Goal: Check status

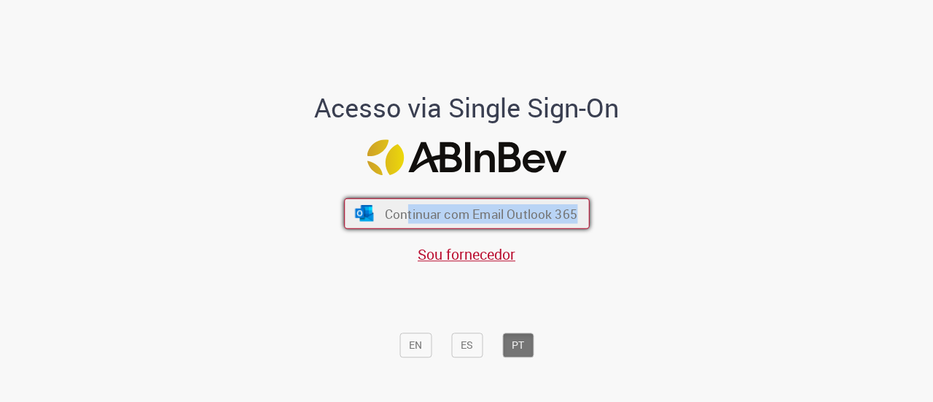
drag, startPoint x: 414, startPoint y: 231, endPoint x: 403, endPoint y: 217, distance: 18.7
click at [403, 217] on div "Continuar com Email Outlook 365 Sou fornecedor" at bounding box center [466, 224] width 241 height 81
click at [403, 217] on span "Continuar com Email Outlook 365" at bounding box center [480, 213] width 193 height 17
click at [420, 219] on span "Continuar com Email Outlook 365" at bounding box center [480, 213] width 193 height 17
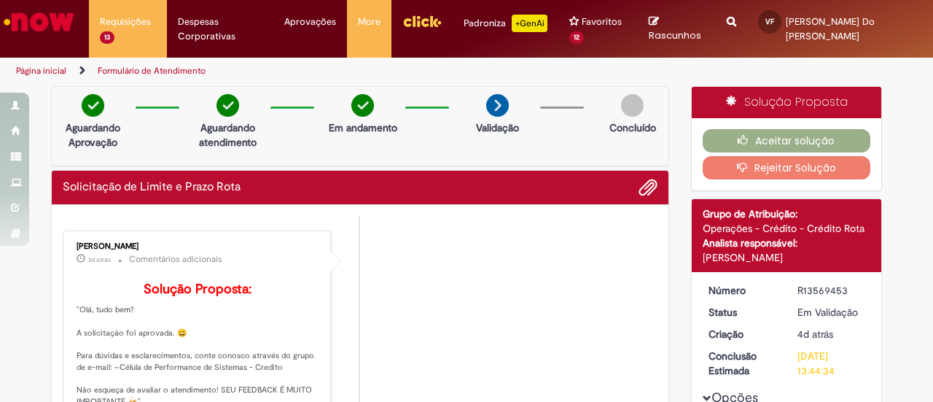
scroll to position [277, 0]
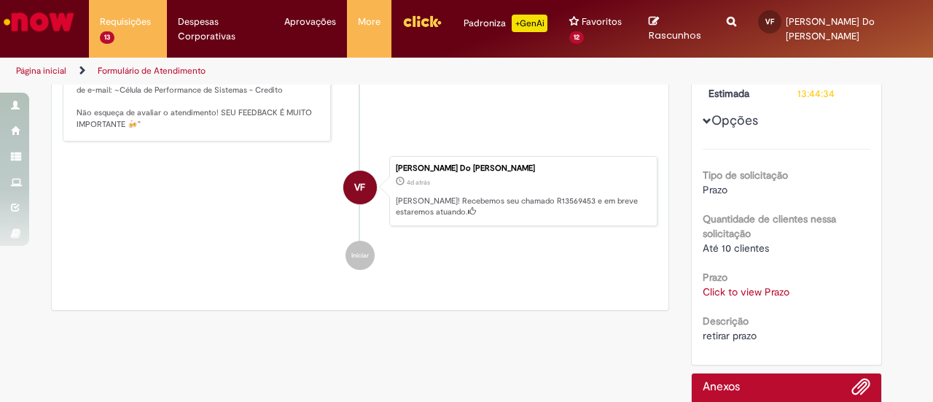
click at [776, 288] on link "Click to view Prazo" at bounding box center [746, 291] width 87 height 13
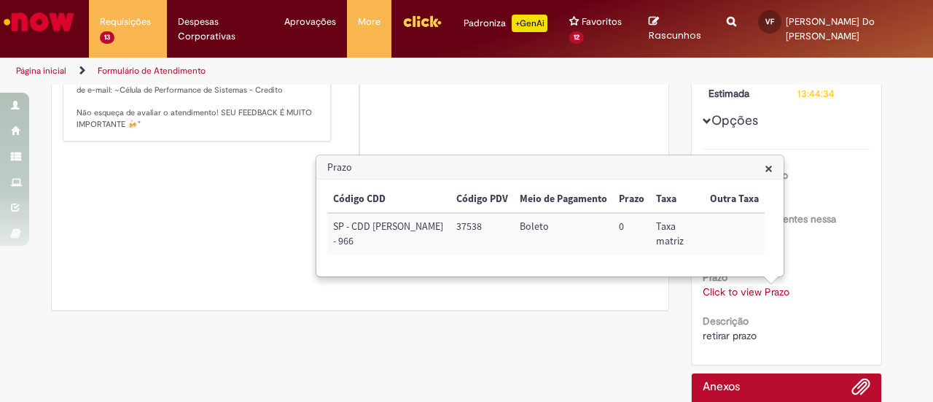
click at [769, 173] on span "×" at bounding box center [769, 168] width 8 height 20
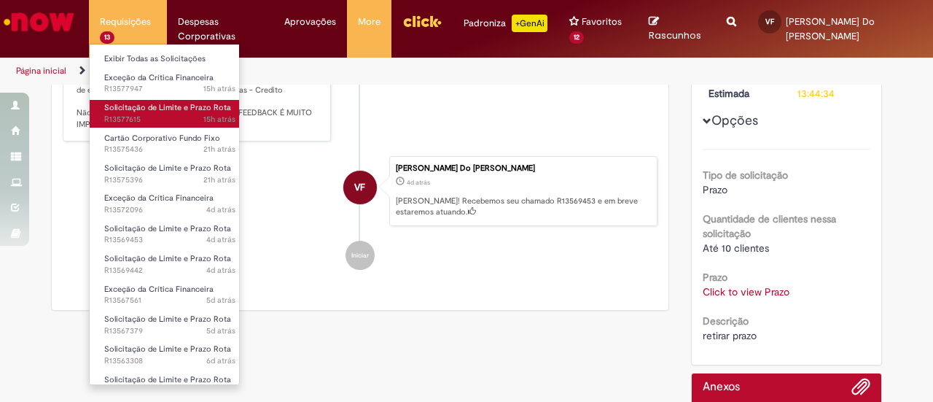
click at [200, 110] on span "Solicitação de Limite e Prazo Rota" at bounding box center [167, 107] width 127 height 11
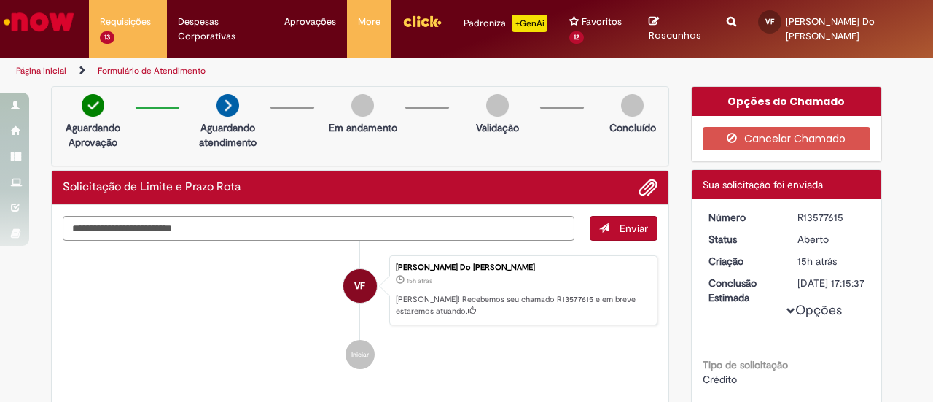
scroll to position [277, 0]
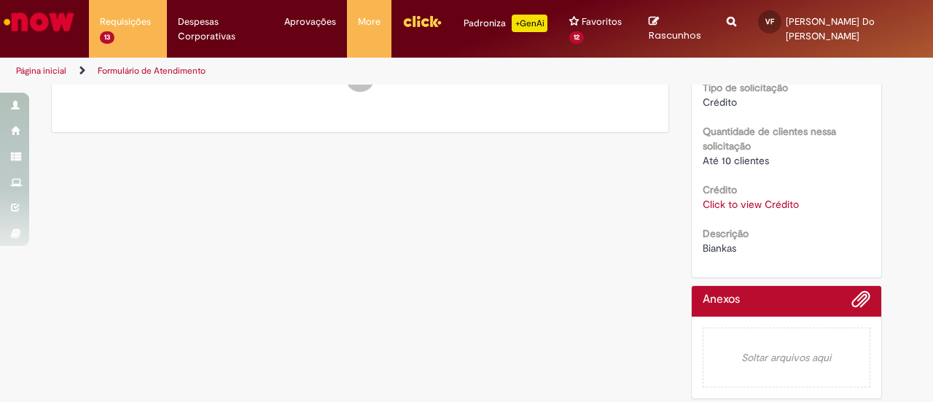
click at [754, 211] on link "Click to view Crédito" at bounding box center [751, 204] width 96 height 13
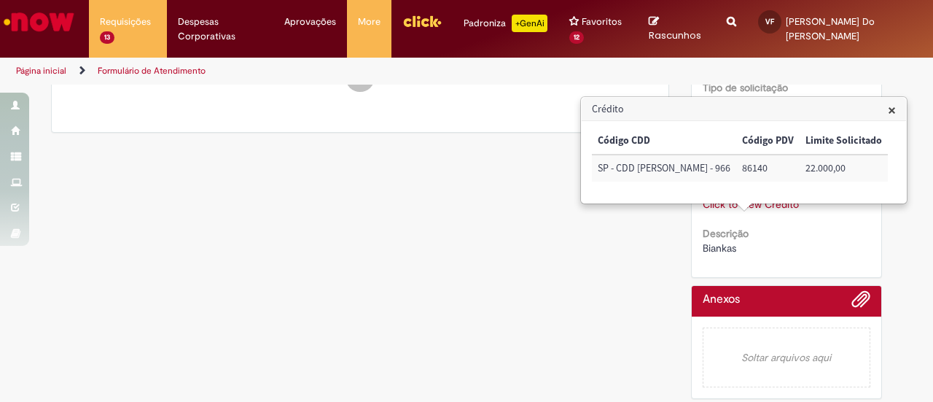
drag, startPoint x: 506, startPoint y: 246, endPoint x: 883, endPoint y: 106, distance: 401.9
click at [506, 246] on div "Verificar Código de Barras Aguardando Aprovação Aguardando atendimento Em andam…" at bounding box center [466, 107] width 853 height 597
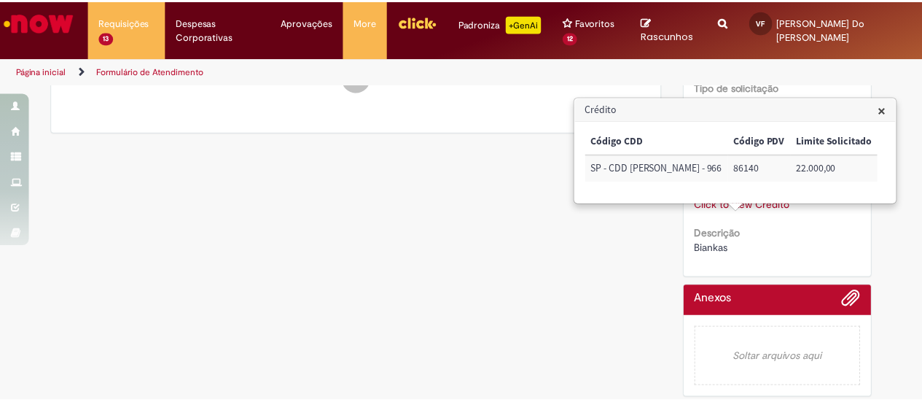
scroll to position [0, 0]
